Goal: Information Seeking & Learning: Learn about a topic

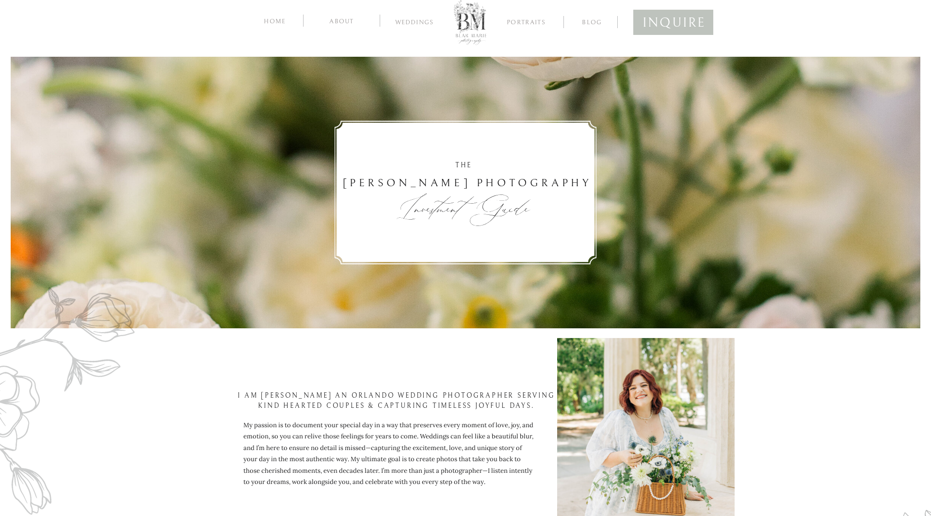
click at [583, 18] on nav "blog" at bounding box center [592, 21] width 38 height 9
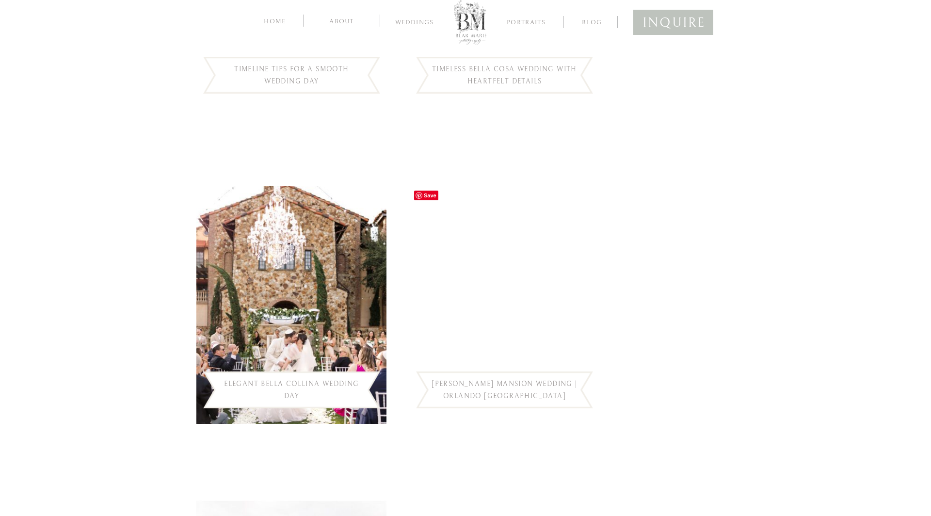
scroll to position [1036, 0]
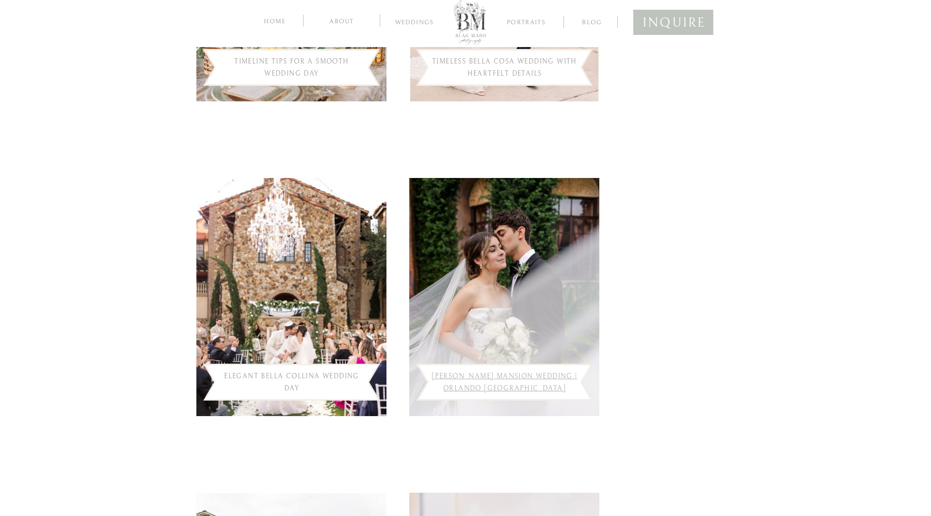
click at [498, 373] on link "Howey Mansion Wedding | Orlando FL Wedding Photographer" at bounding box center [505, 388] width 146 height 32
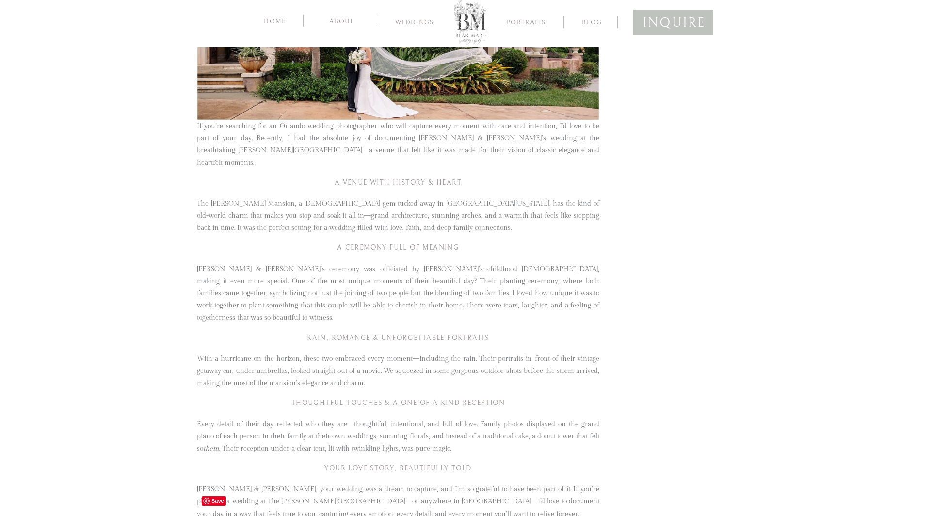
scroll to position [637, 0]
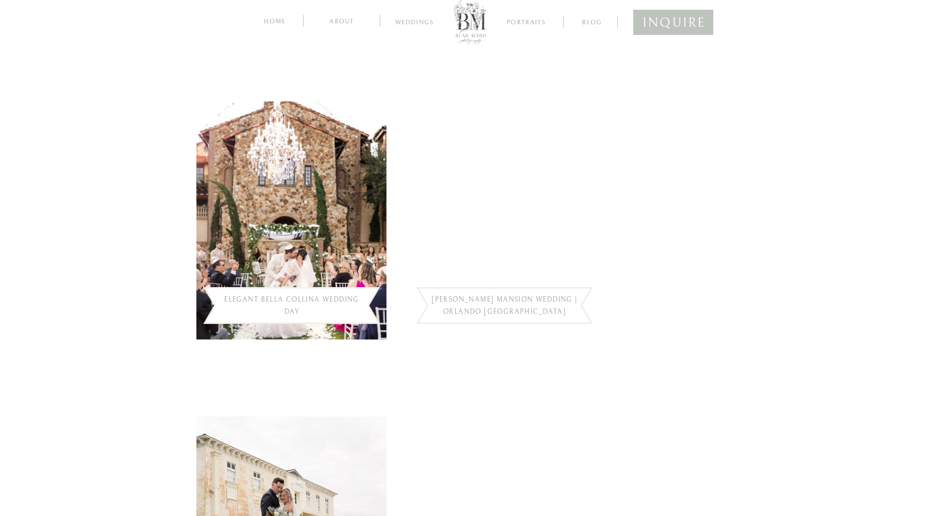
scroll to position [1129, 0]
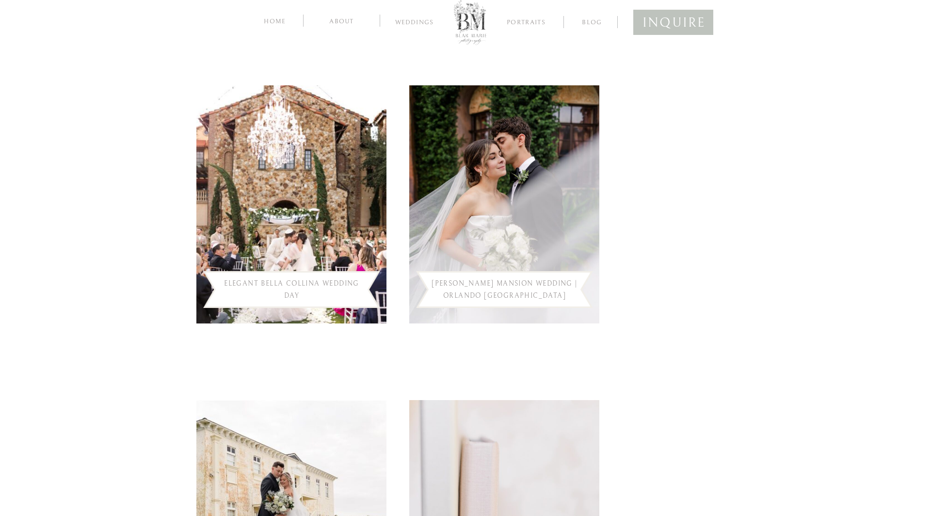
click at [295, 291] on h1 "Elegant Bella Collina Wedding Day" at bounding box center [292, 290] width 148 height 24
click at [295, 286] on link "Elegant Bella Collina Wedding Day" at bounding box center [291, 290] width 135 height 20
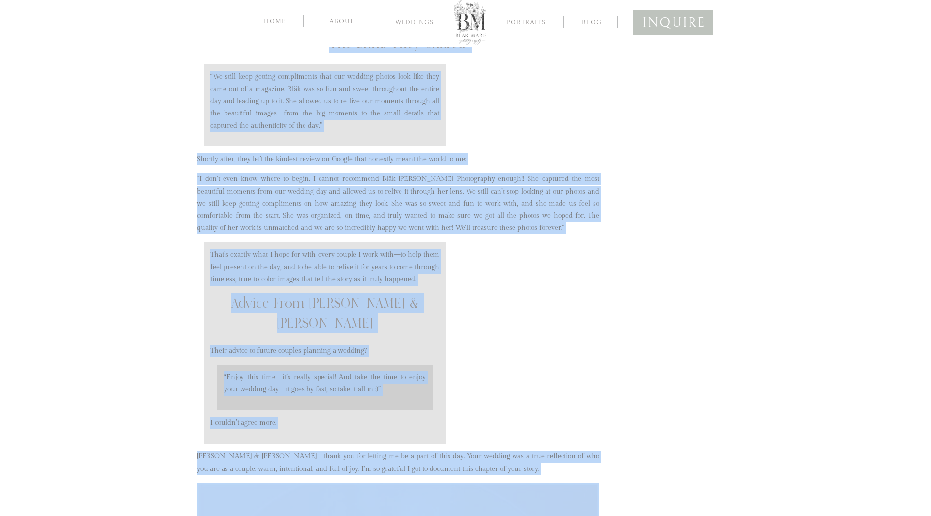
scroll to position [1317, 0]
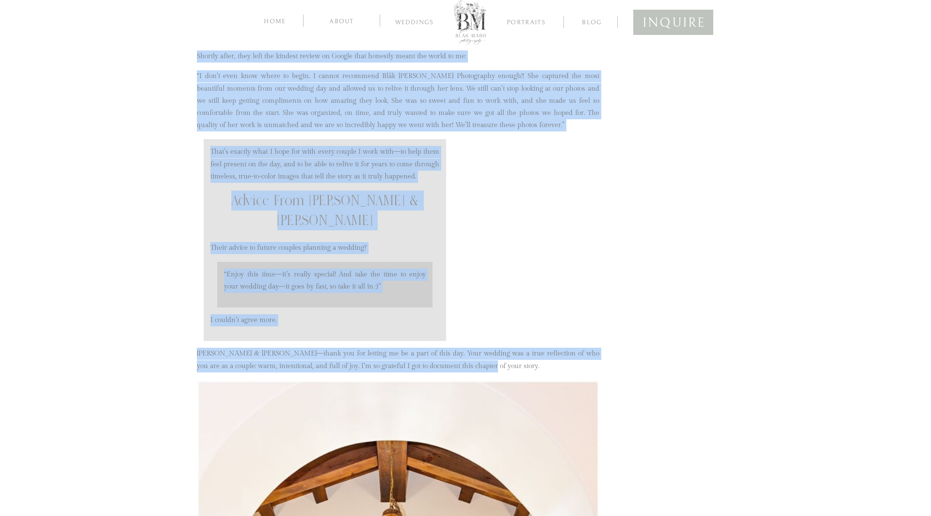
drag, startPoint x: 197, startPoint y: 121, endPoint x: 492, endPoint y: 305, distance: 347.5
copy div "Lore ipsumdo sita cons adipi elit sed—doe Tempor inc Utlab’e dolorem Aliqu Enim…"
